Goal: Transaction & Acquisition: Purchase product/service

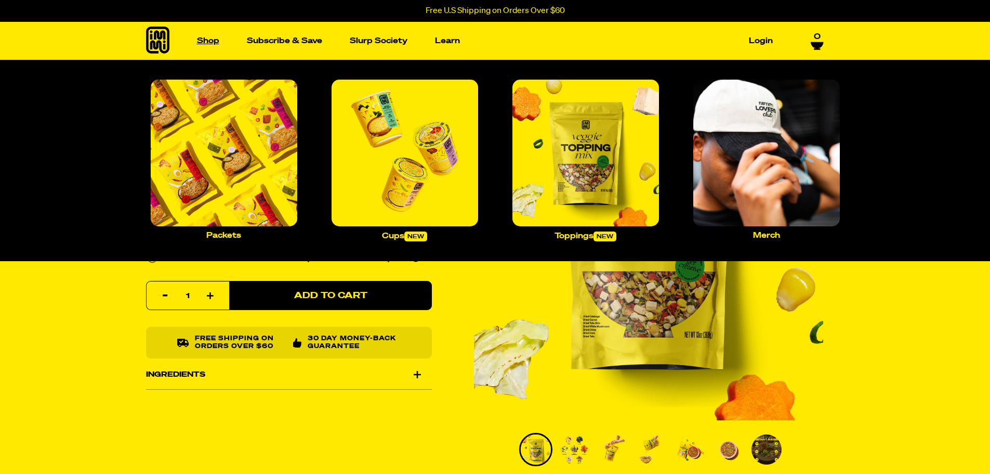
click at [204, 36] on link "Shop" at bounding box center [208, 41] width 31 height 16
click at [405, 165] on img "Main navigation" at bounding box center [405, 153] width 147 height 147
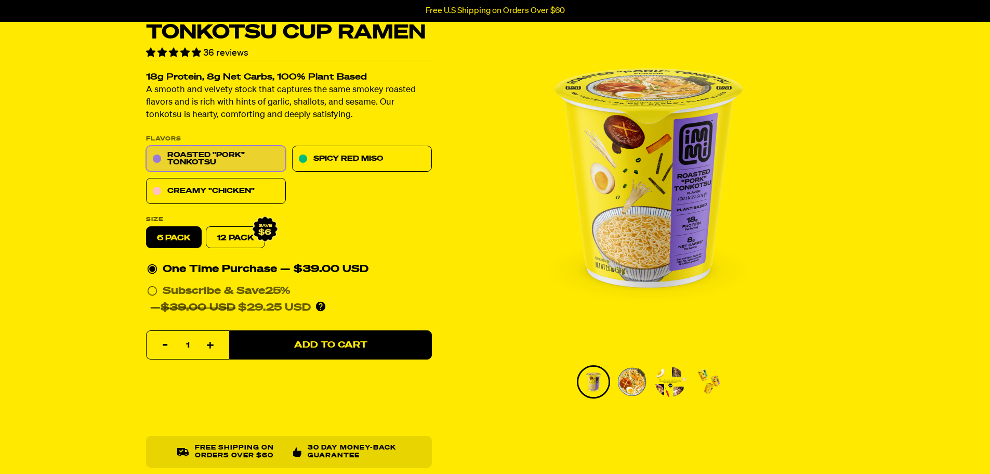
scroll to position [104, 0]
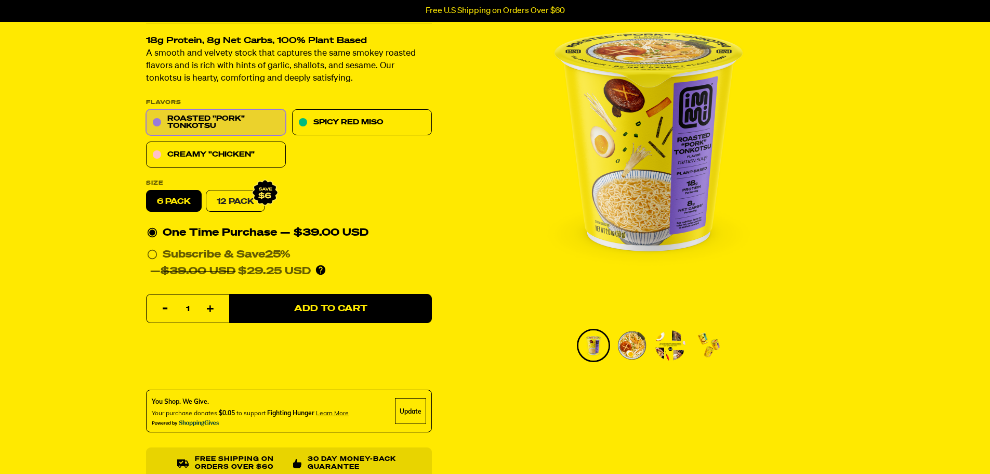
click at [232, 203] on link "12 Pack" at bounding box center [235, 201] width 59 height 22
radio input "false"
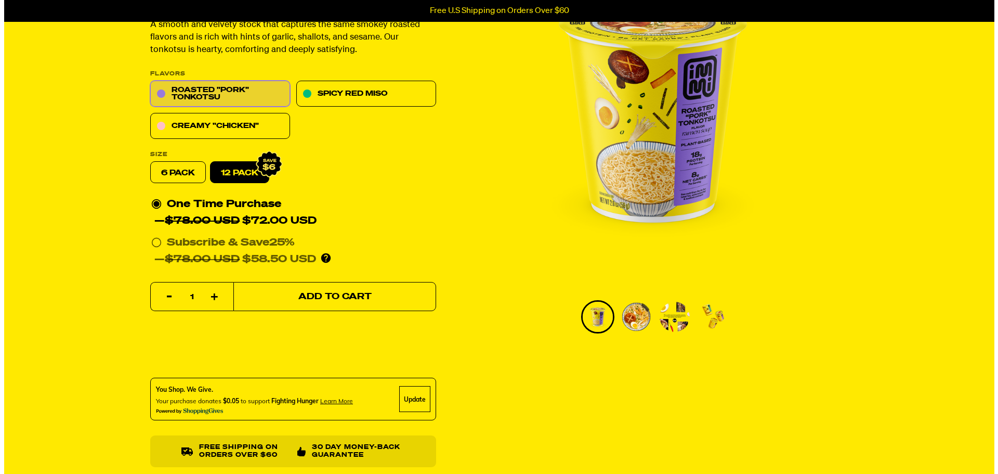
scroll to position [156, 0]
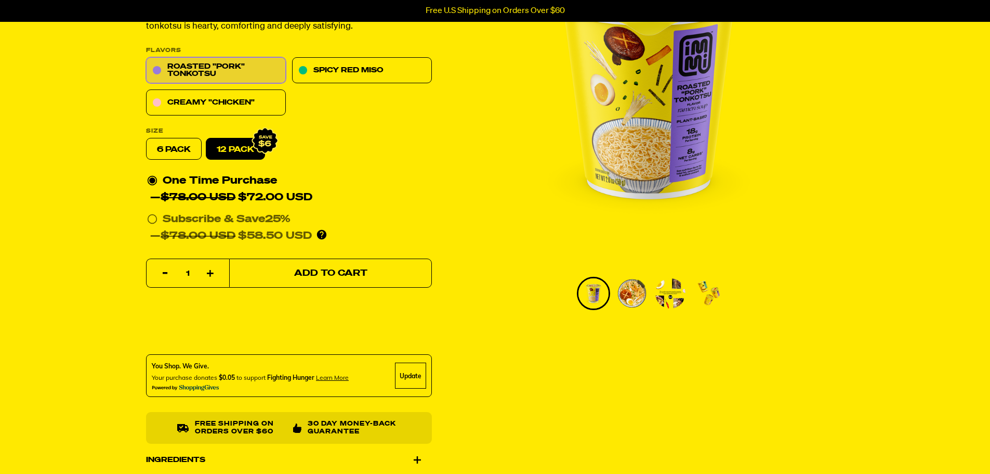
click at [329, 274] on span "Add to Cart" at bounding box center [330, 273] width 73 height 9
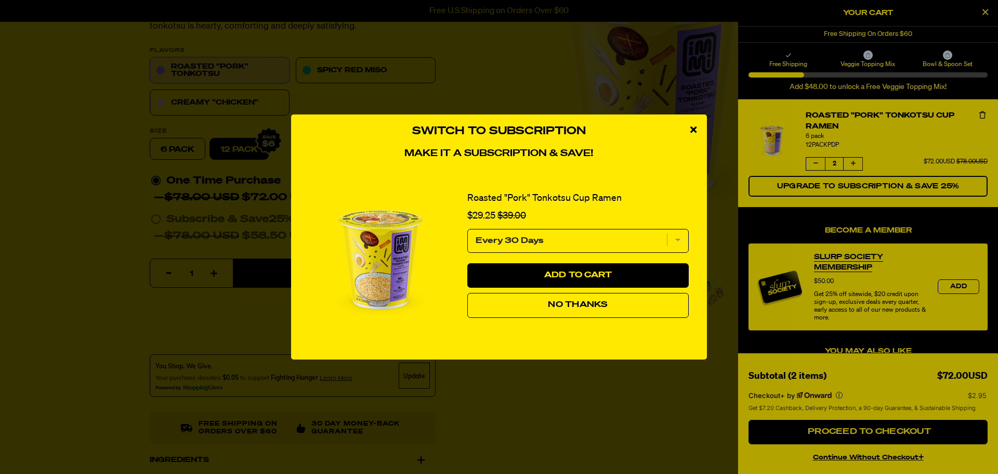
click at [560, 306] on span "No Thanks" at bounding box center [578, 304] width 60 height 8
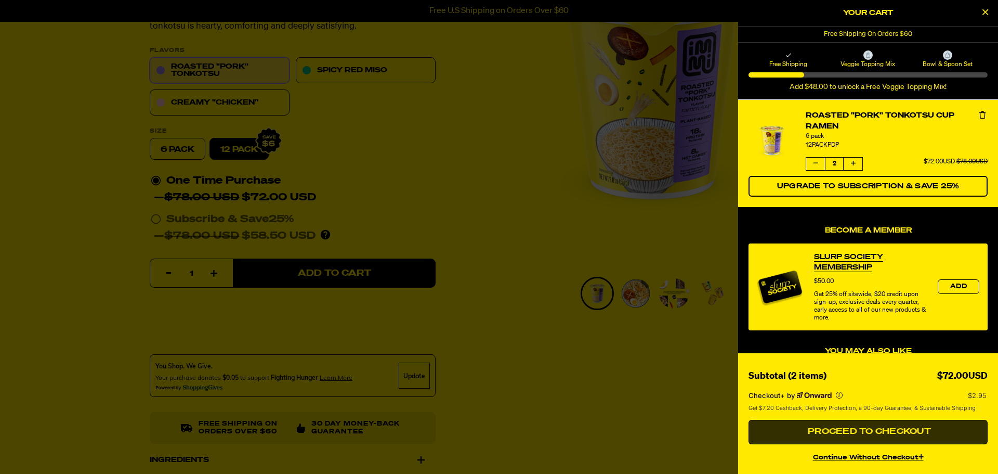
click at [888, 431] on span "Proceed to Checkout" at bounding box center [868, 431] width 126 height 8
